Goal: Check status: Check status

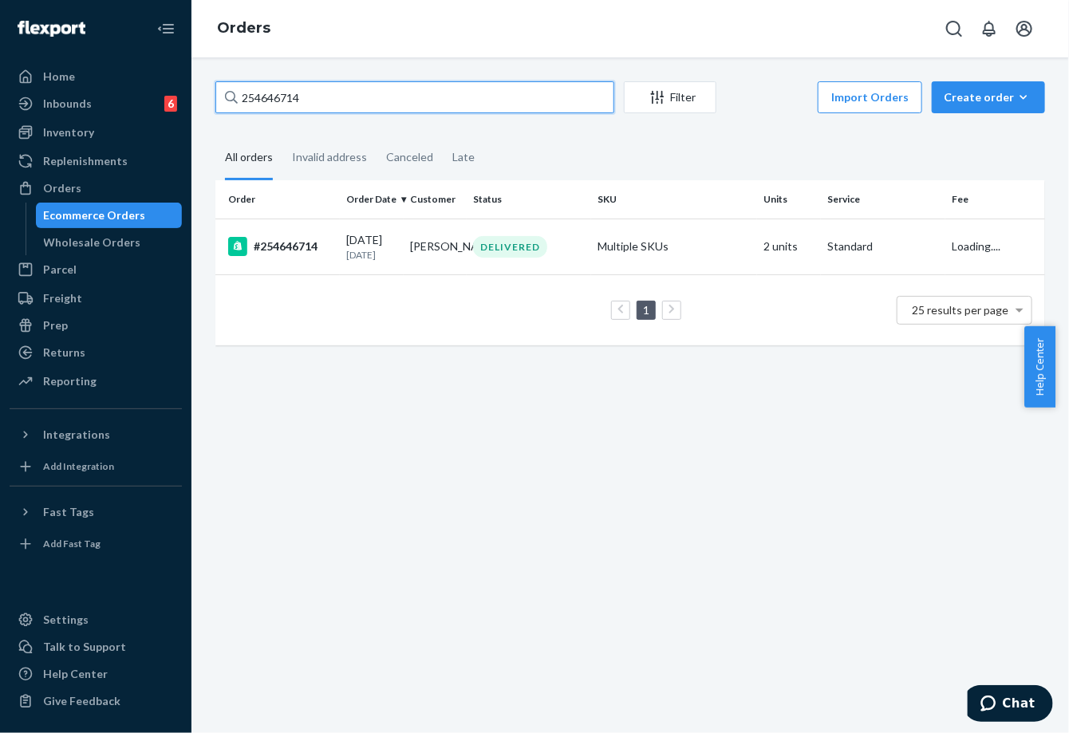
click at [287, 89] on input "254646714" at bounding box center [414, 97] width 399 height 32
type input "254452078"
click at [306, 247] on div "#254452078" at bounding box center [280, 246] width 105 height 19
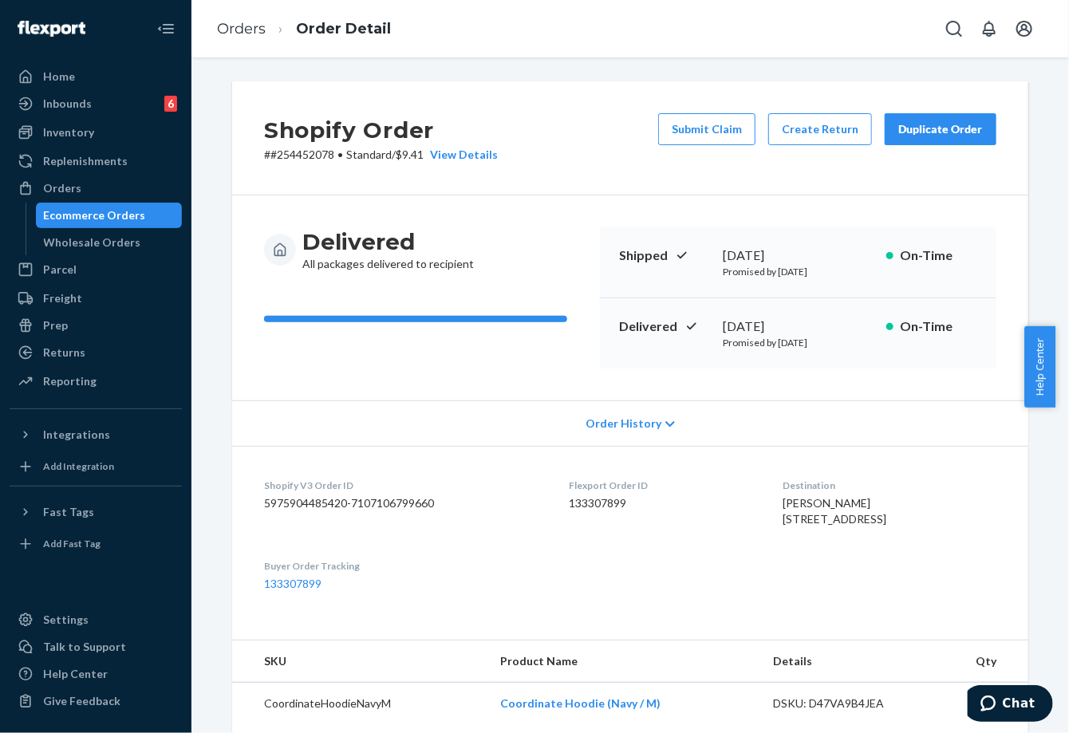
click at [248, 40] on ol "Orders Order Detail" at bounding box center [303, 29] width 199 height 47
click at [243, 31] on link "Orders" at bounding box center [241, 29] width 49 height 18
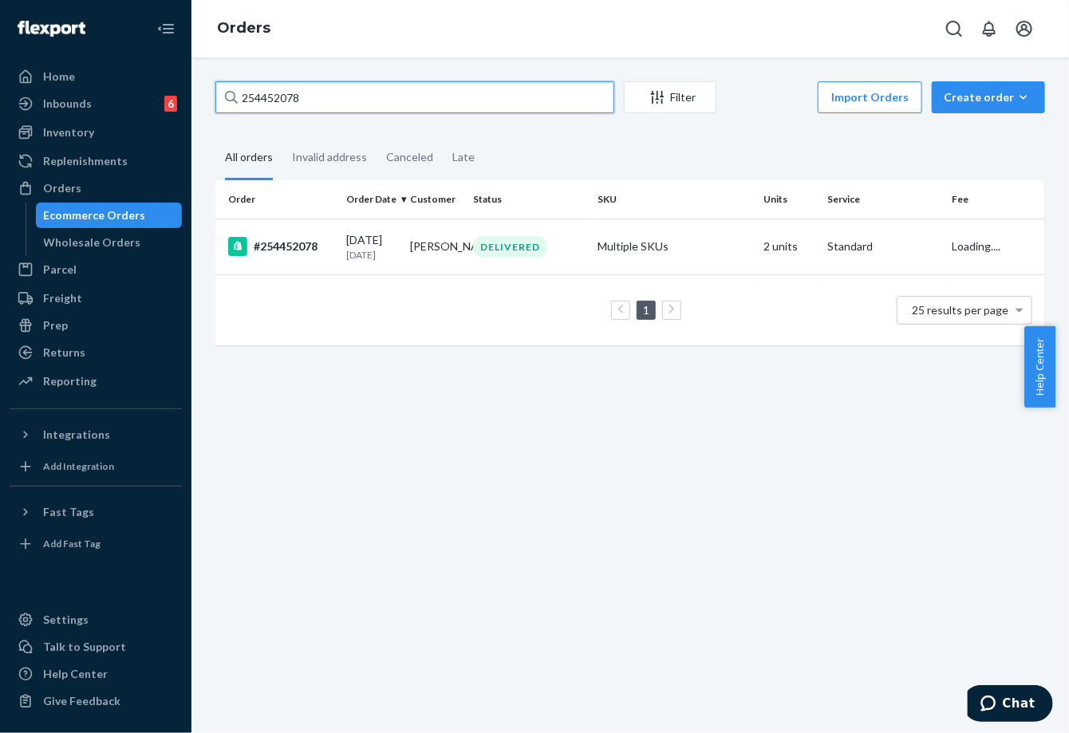
click at [297, 94] on input "254452078" at bounding box center [414, 97] width 399 height 32
paste input "78202"
type input "254782028"
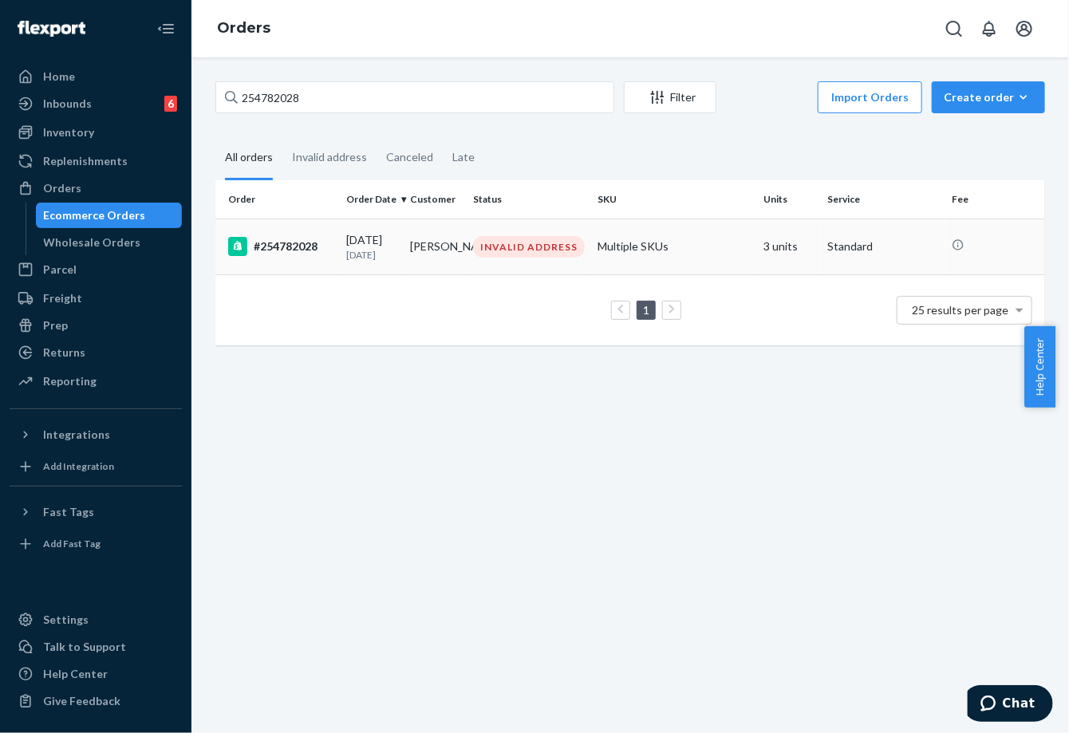
click at [532, 237] on div "INVALID ADDRESS" at bounding box center [529, 247] width 112 height 22
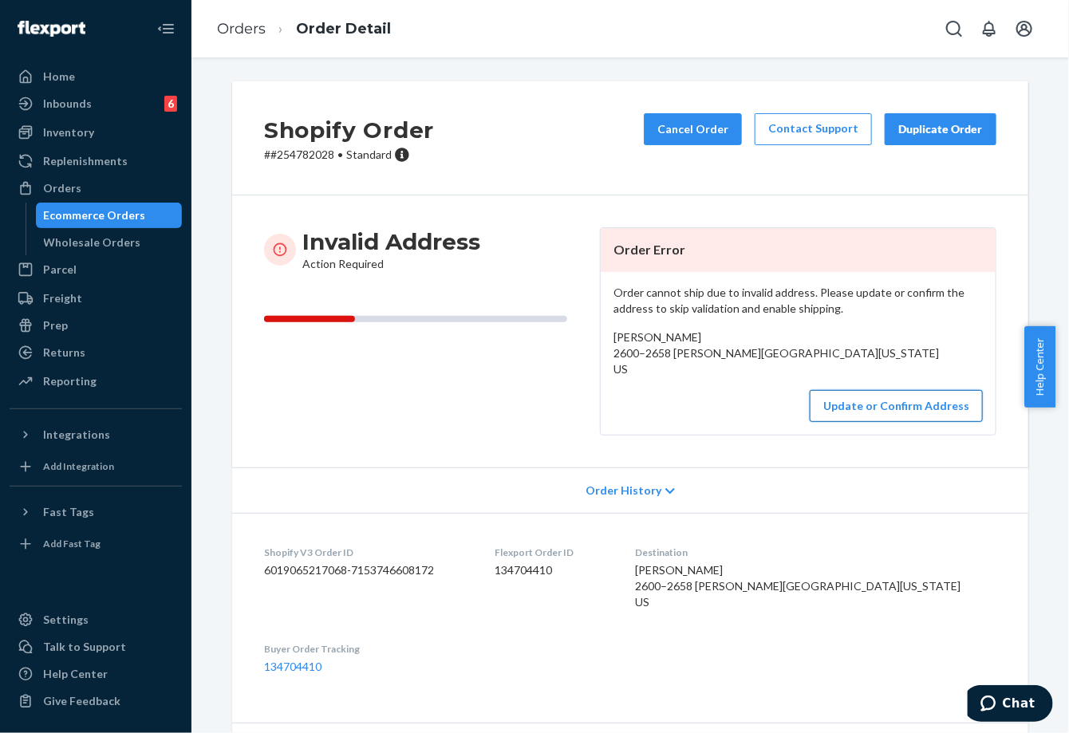
click at [910, 422] on button "Update or Confirm Address" at bounding box center [896, 406] width 173 height 32
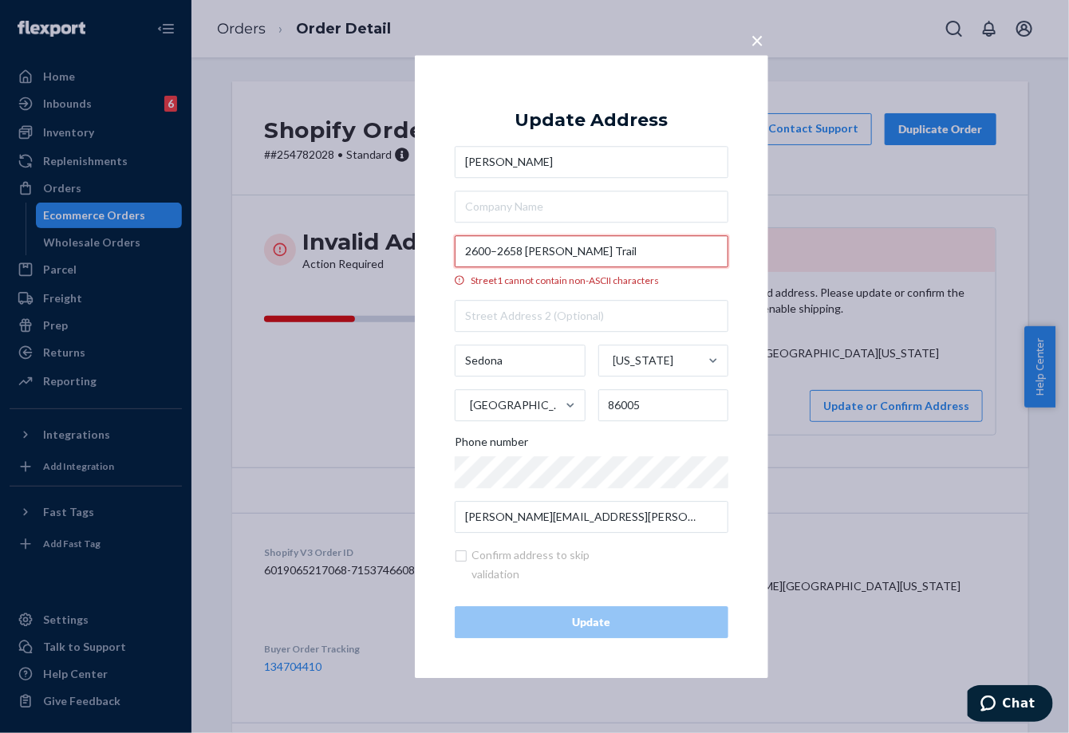
drag, startPoint x: 583, startPoint y: 251, endPoint x: 462, endPoint y: 247, distance: 121.4
click at [462, 247] on input "2600–2658 [PERSON_NAME] Trail" at bounding box center [592, 251] width 274 height 32
paste input "[STREET_ADDRESS][PERSON_NAME]"
type input "2578 [PERSON_NAME] Trail"
type input "UNIT 34"
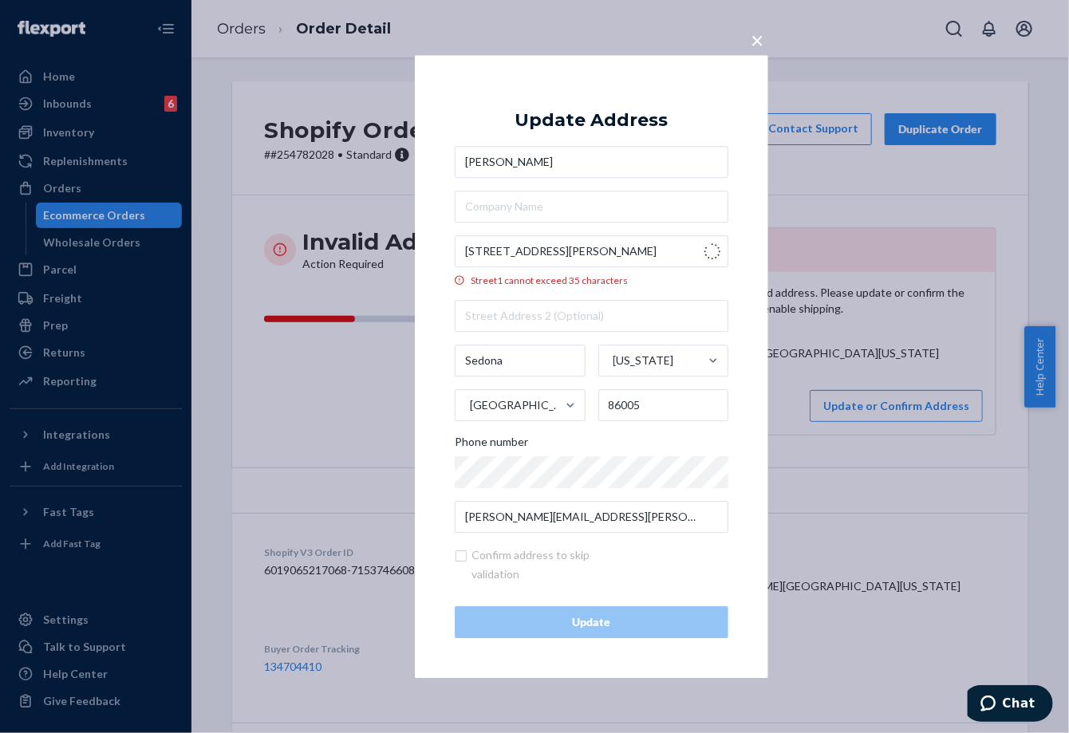
type input "Flagstaff"
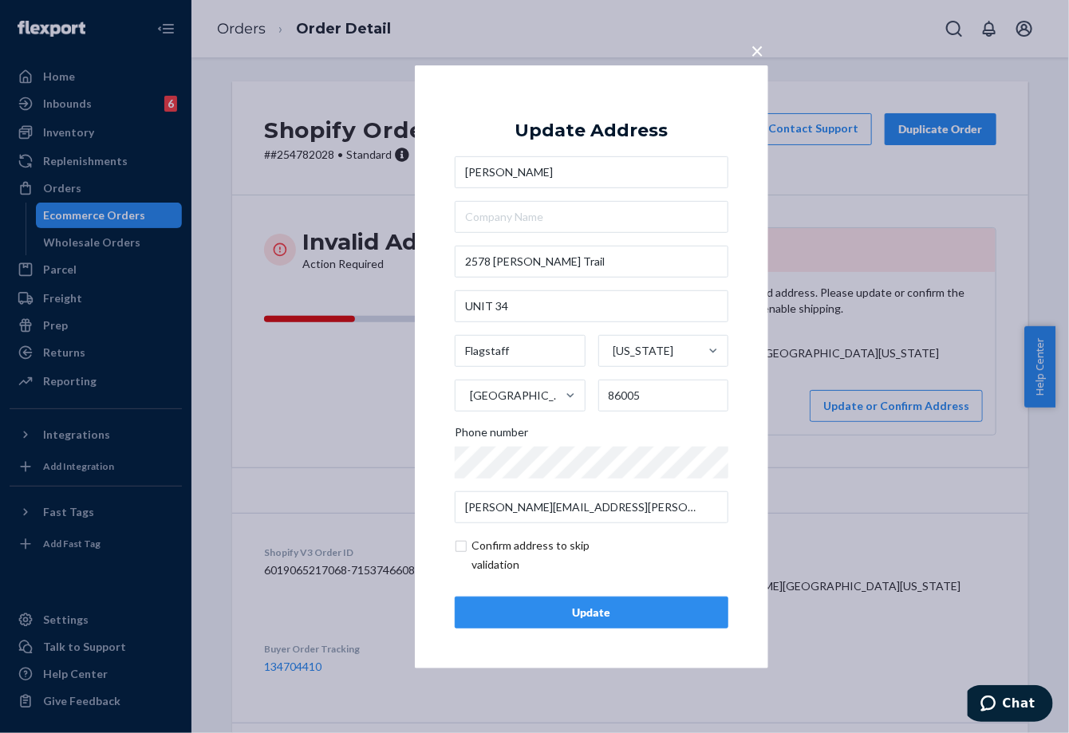
click at [661, 610] on div "Update" at bounding box center [591, 613] width 247 height 16
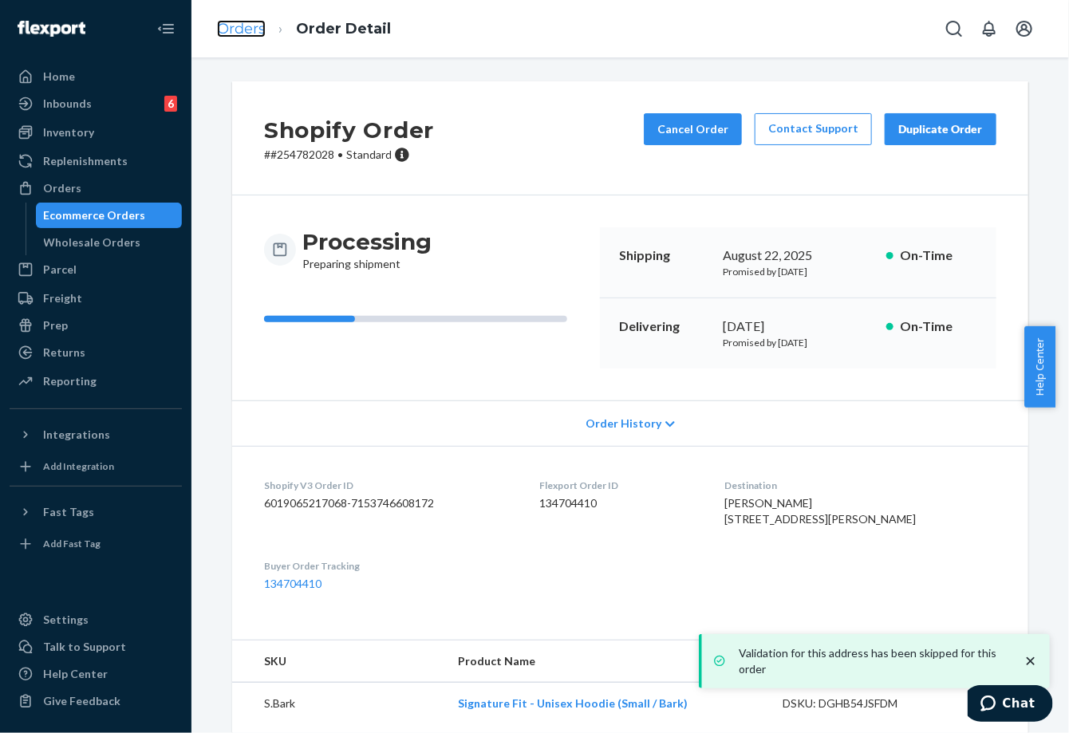
click at [238, 21] on link "Orders" at bounding box center [241, 29] width 49 height 18
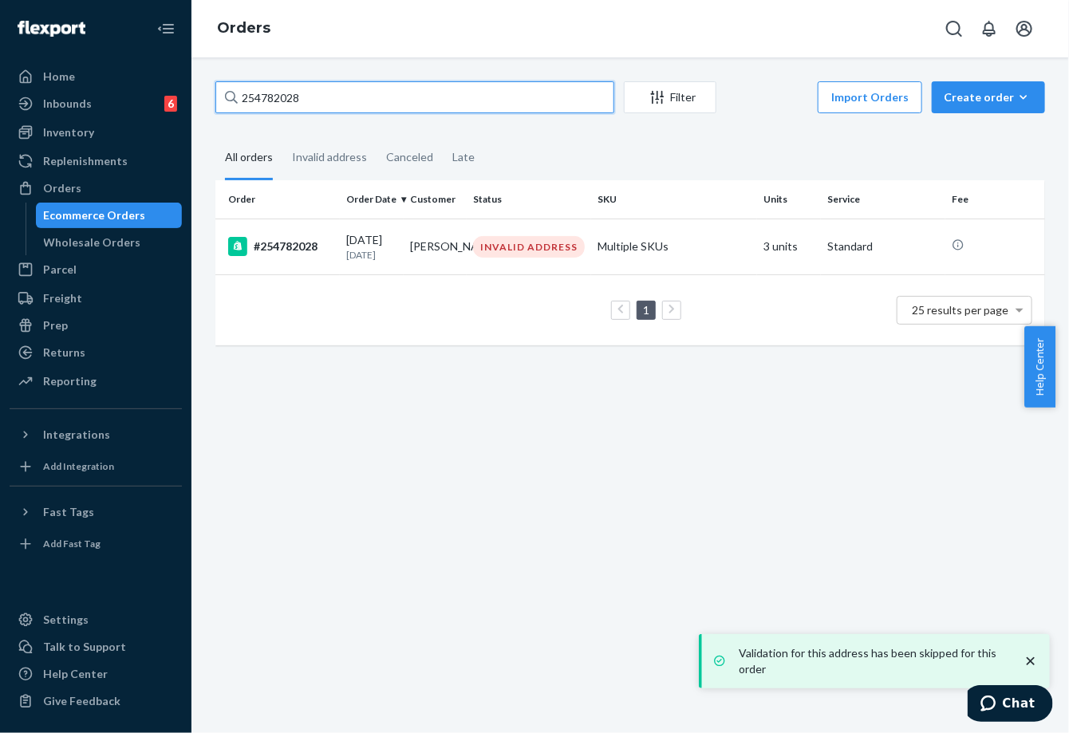
click at [269, 94] on input "254782028" at bounding box center [414, 97] width 399 height 32
paste input "639322"
type input "254639322"
